Goal: Check status: Check status

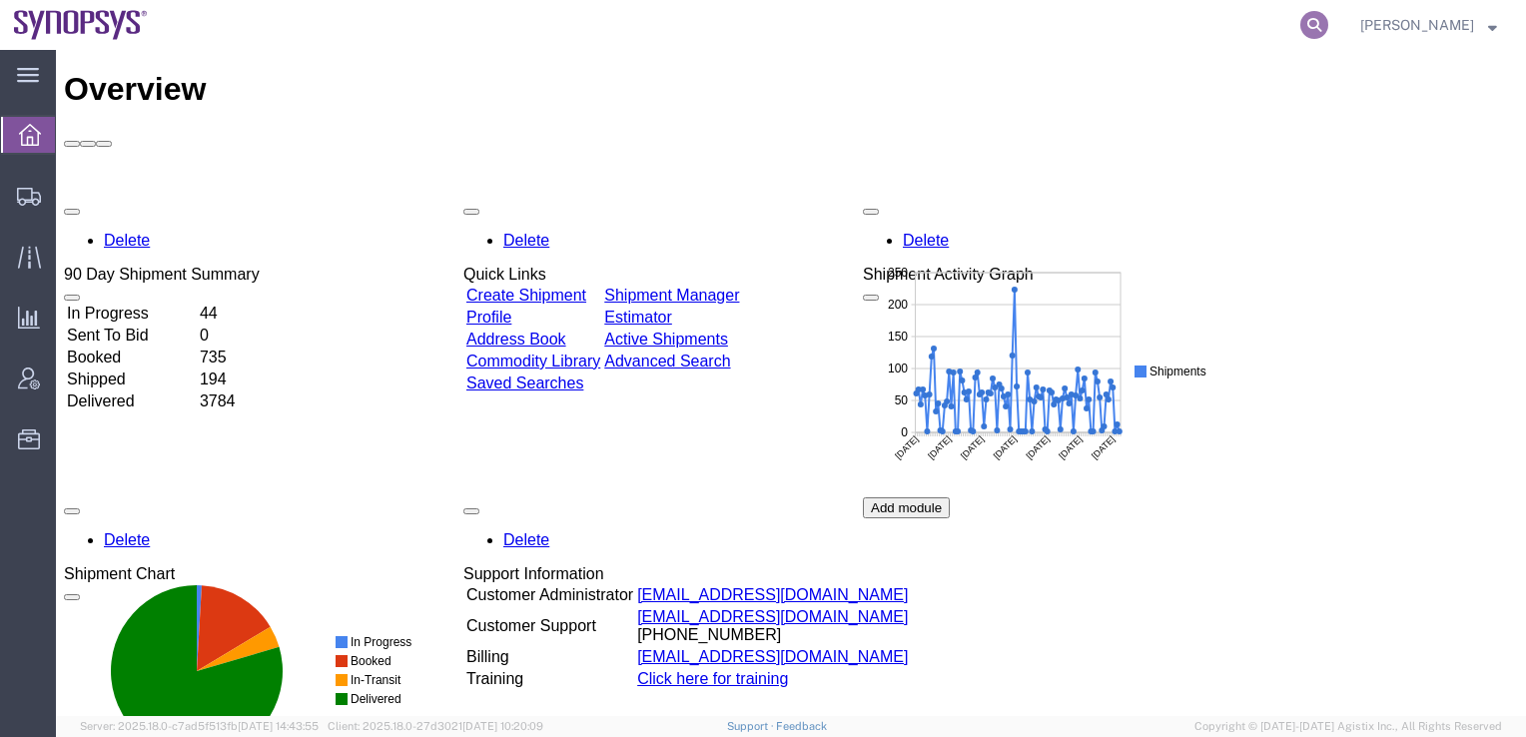
click at [1328, 29] on icon at bounding box center [1314, 25] width 28 height 28
paste input "56681512"
type input "56681512"
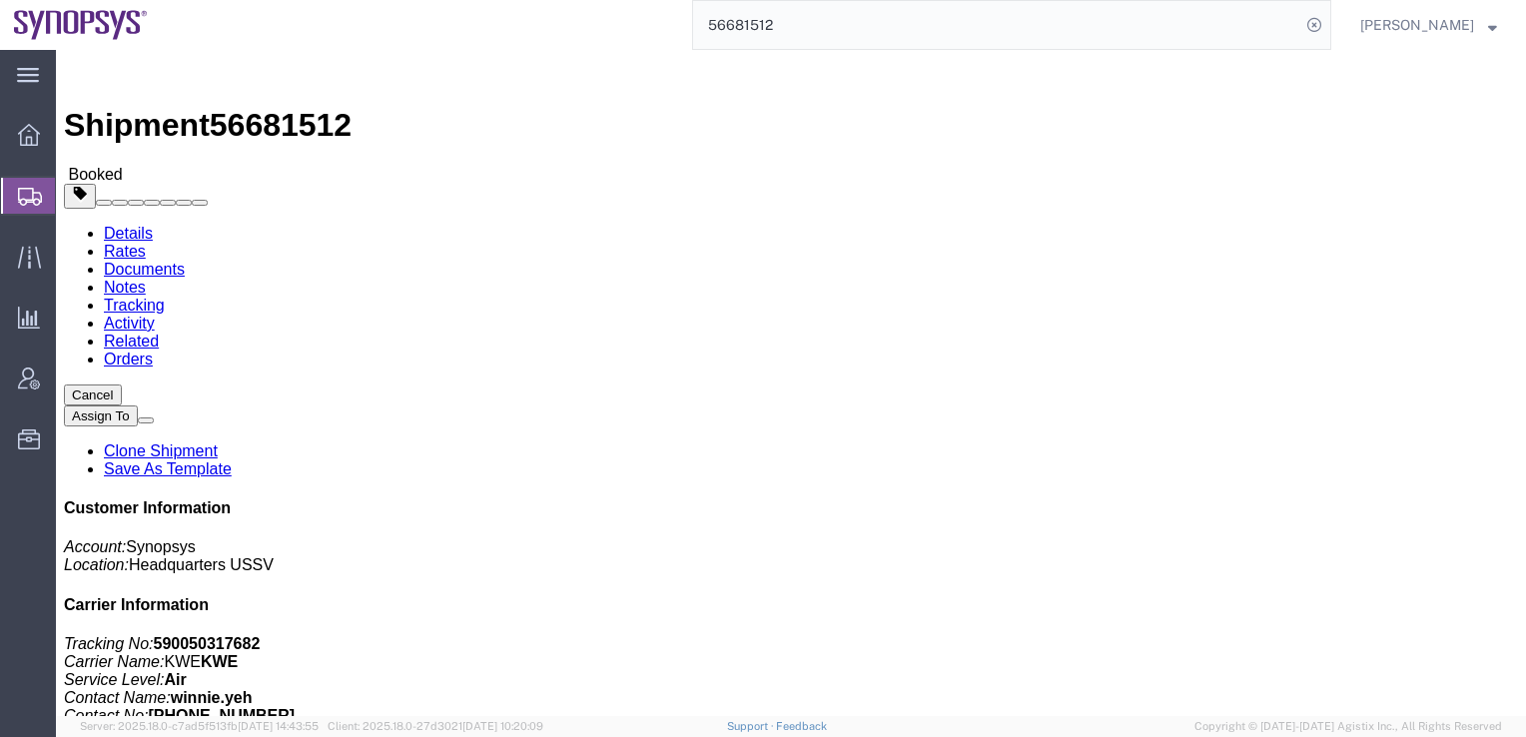
click link "Tracking"
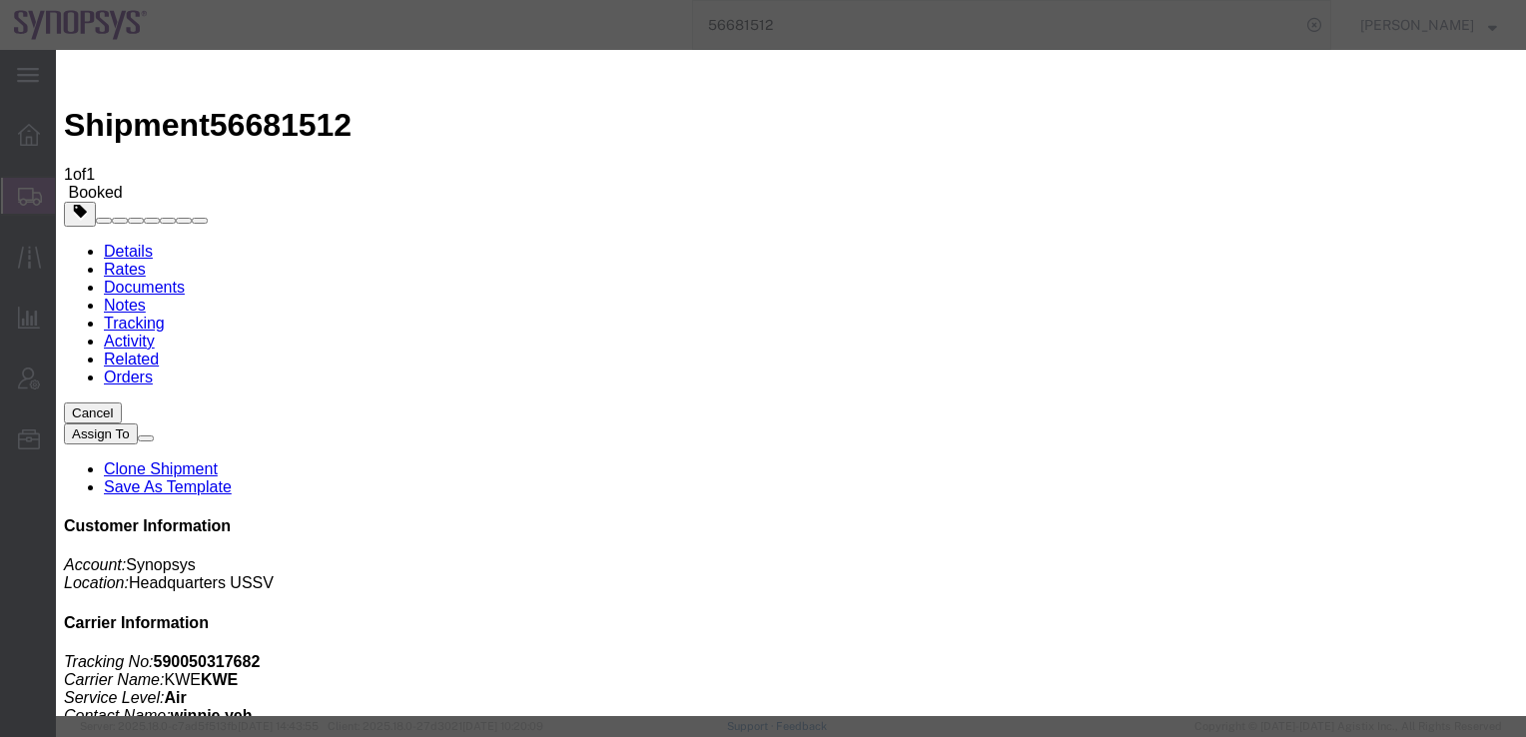
type input "[DATE]"
type input "11:00 AM"
select select "DELIVRED"
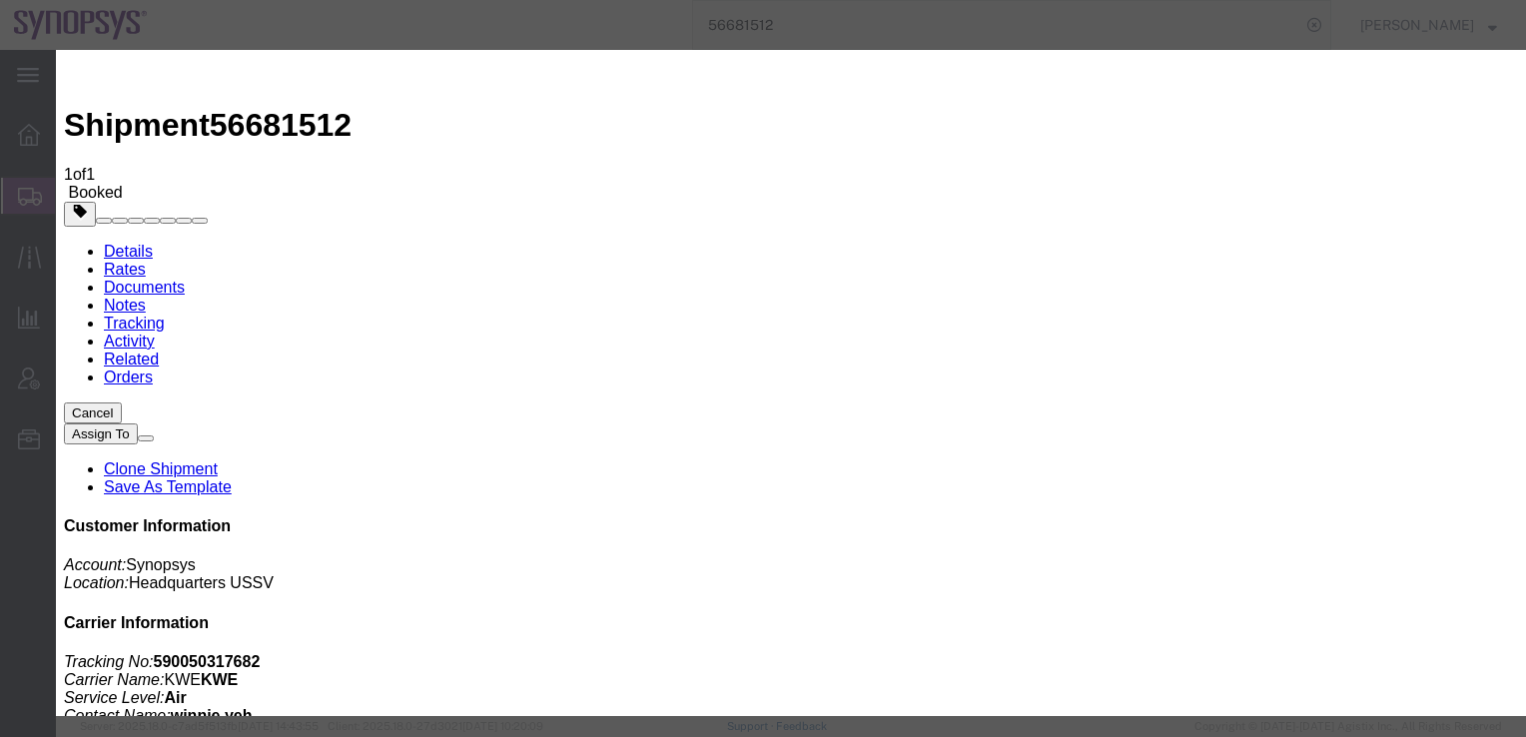
drag, startPoint x: 1277, startPoint y: 111, endPoint x: 1428, endPoint y: 84, distance: 153.2
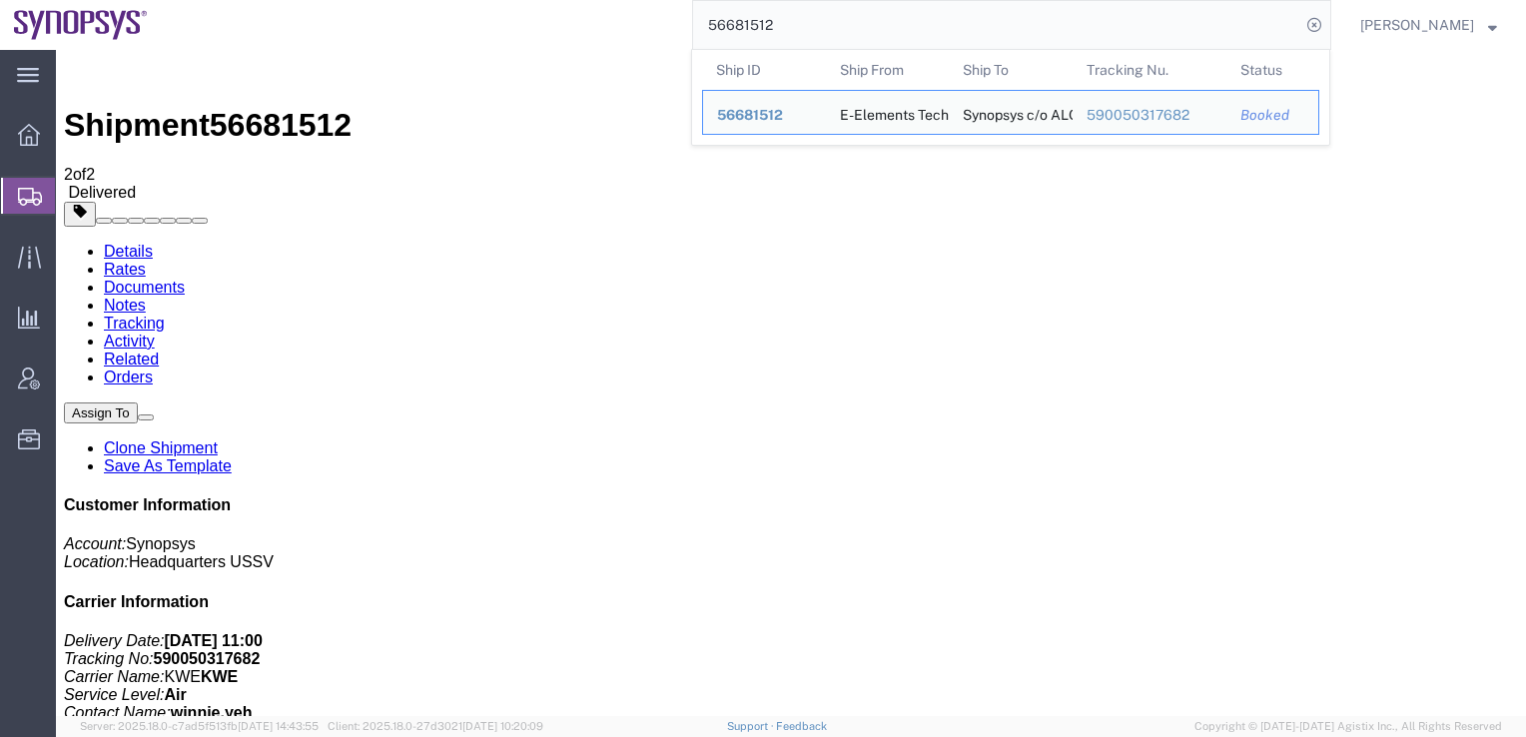
drag, startPoint x: 688, startPoint y: 15, endPoint x: 667, endPoint y: 10, distance: 21.6
click at [667, 10] on div "56681512 Ship ID Ship From Ship To Tracking Nu. Status Ship ID 56681512 Ship Fr…" at bounding box center [746, 25] width 1169 height 50
paste input "729389"
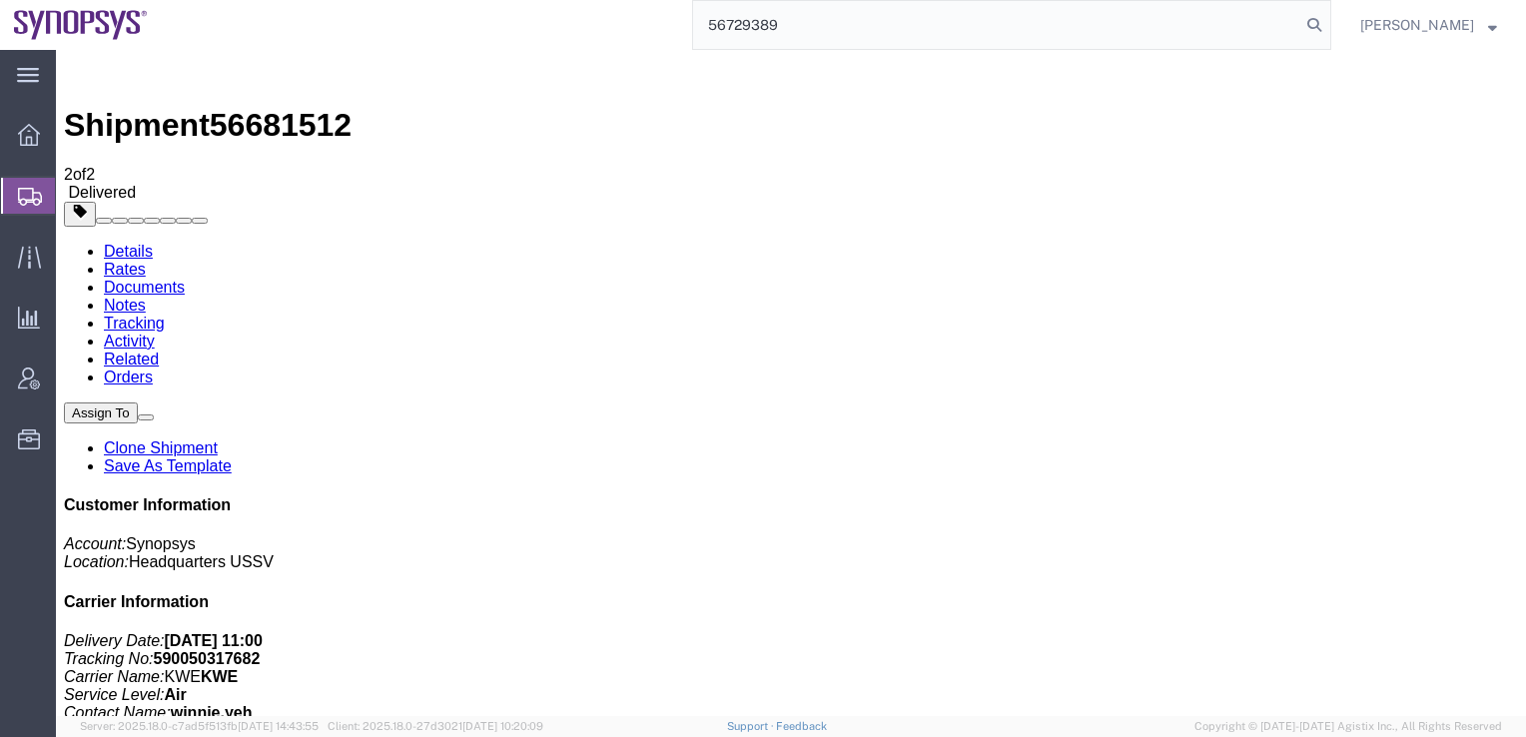
type input "56729389"
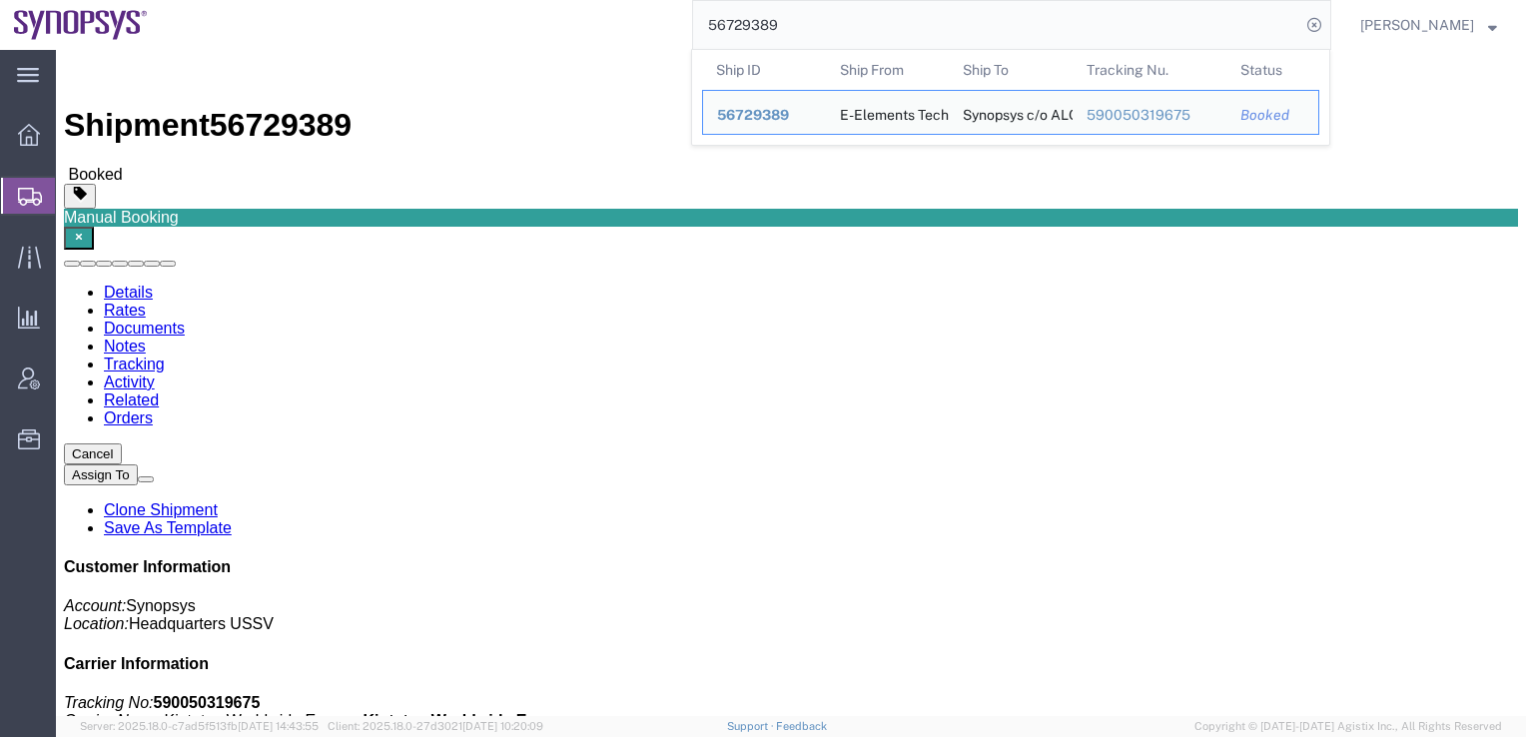
click div "Customer Information Account: Synopsys Location: Headquarters USSV Carrier Info…"
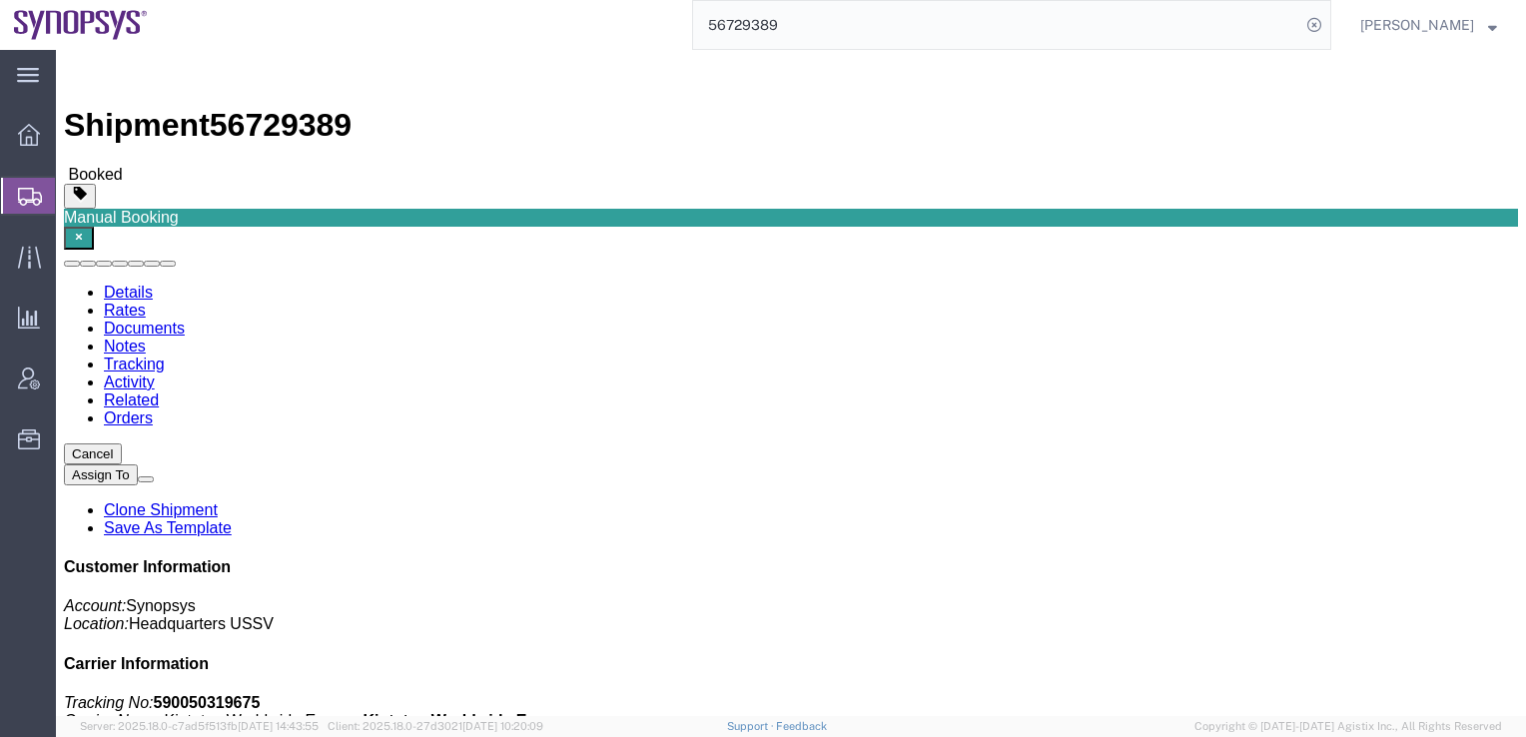
click link "Notes"
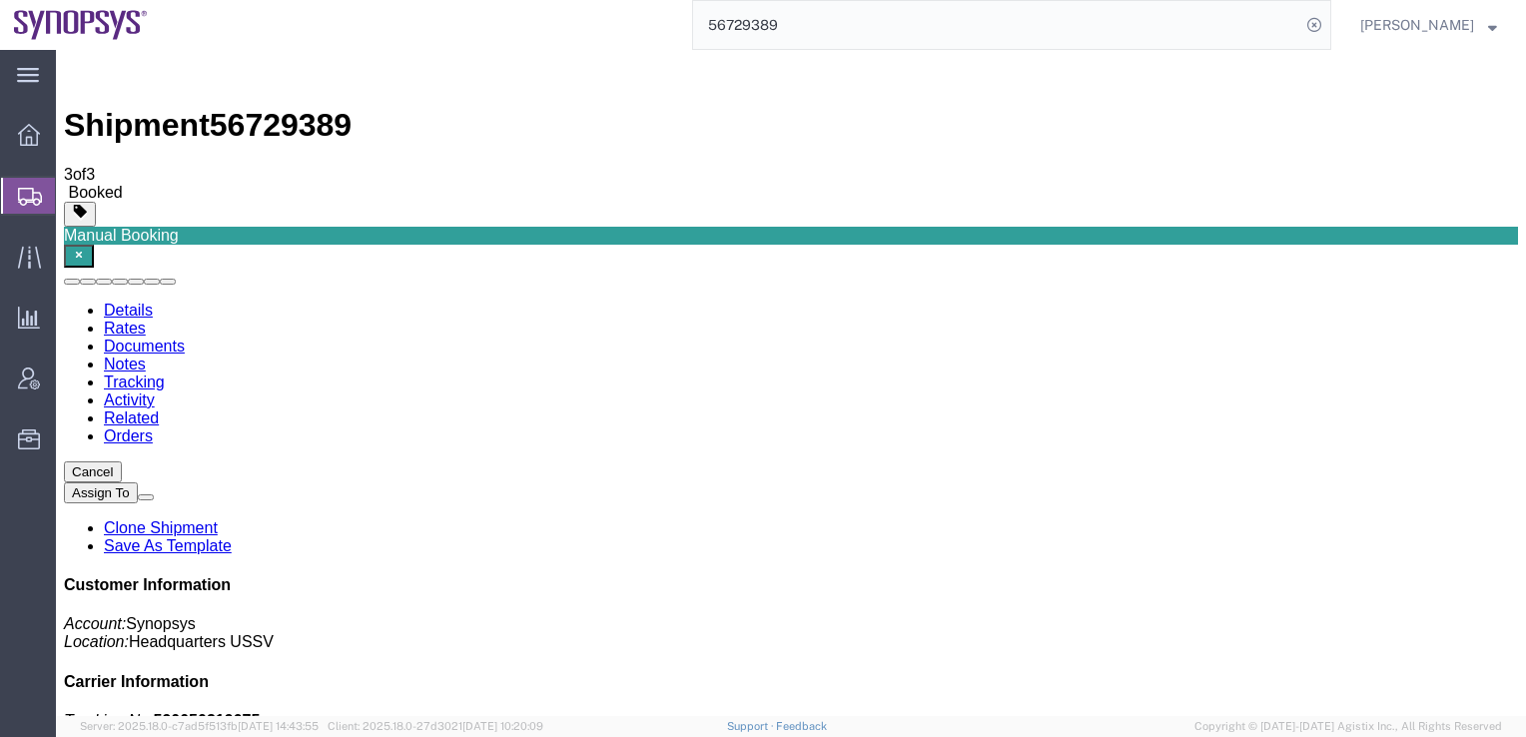
drag, startPoint x: 197, startPoint y: 229, endPoint x: 244, endPoint y: 233, distance: 47.1
click at [165, 373] on link "Tracking" at bounding box center [134, 381] width 61 height 17
drag, startPoint x: 873, startPoint y: 239, endPoint x: 890, endPoint y: 239, distance: 17.0
